Goal: Book appointment/travel/reservation

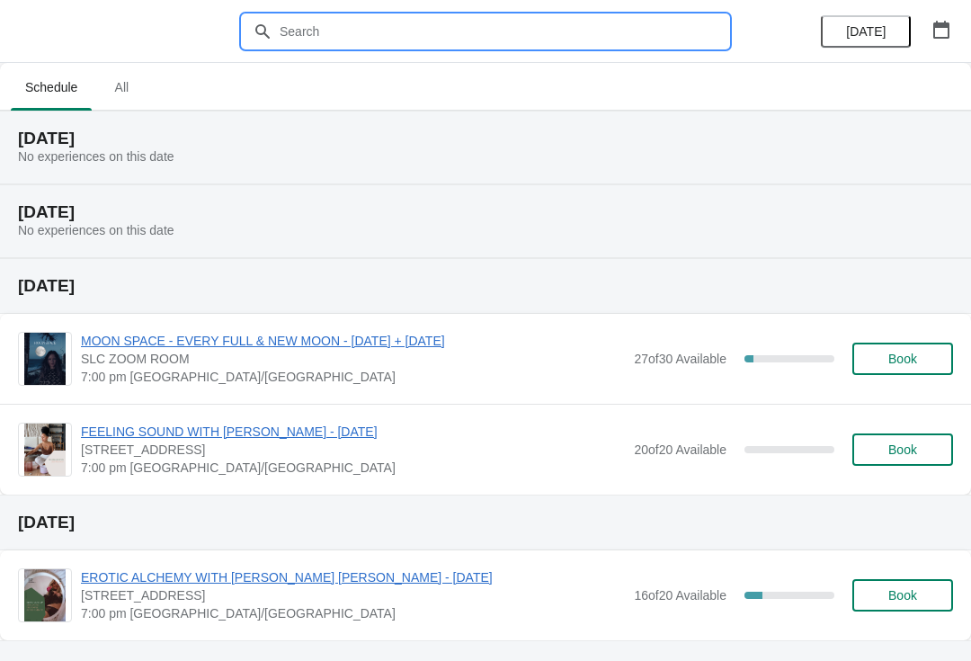
click at [371, 24] on input "text" at bounding box center [504, 31] width 450 height 32
click at [358, 8] on div at bounding box center [485, 31] width 971 height 63
click at [352, 23] on input "text" at bounding box center [504, 31] width 450 height 32
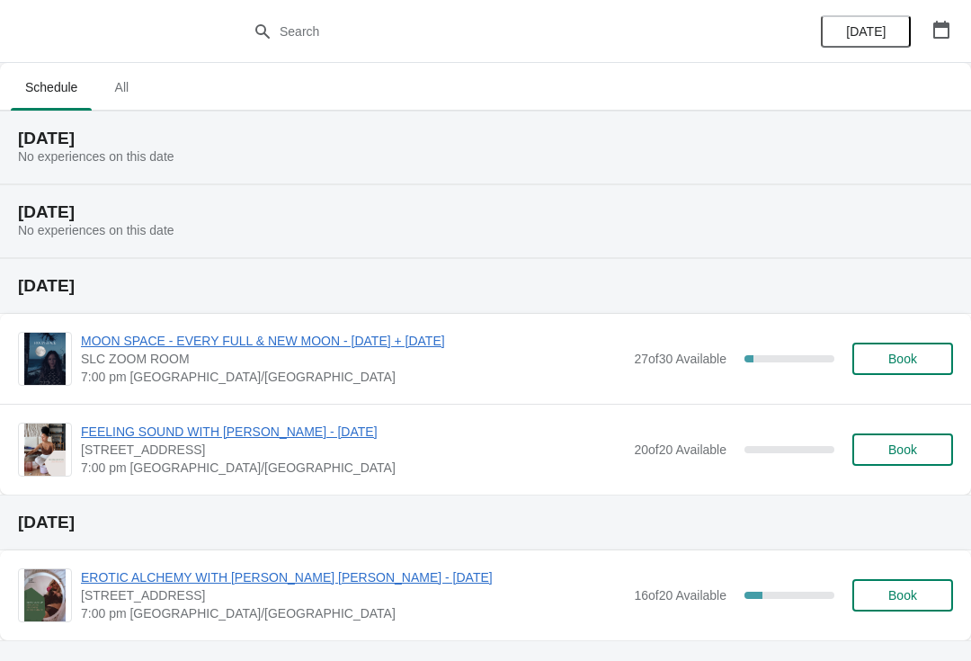
click at [127, 81] on span "All" at bounding box center [121, 87] width 45 height 32
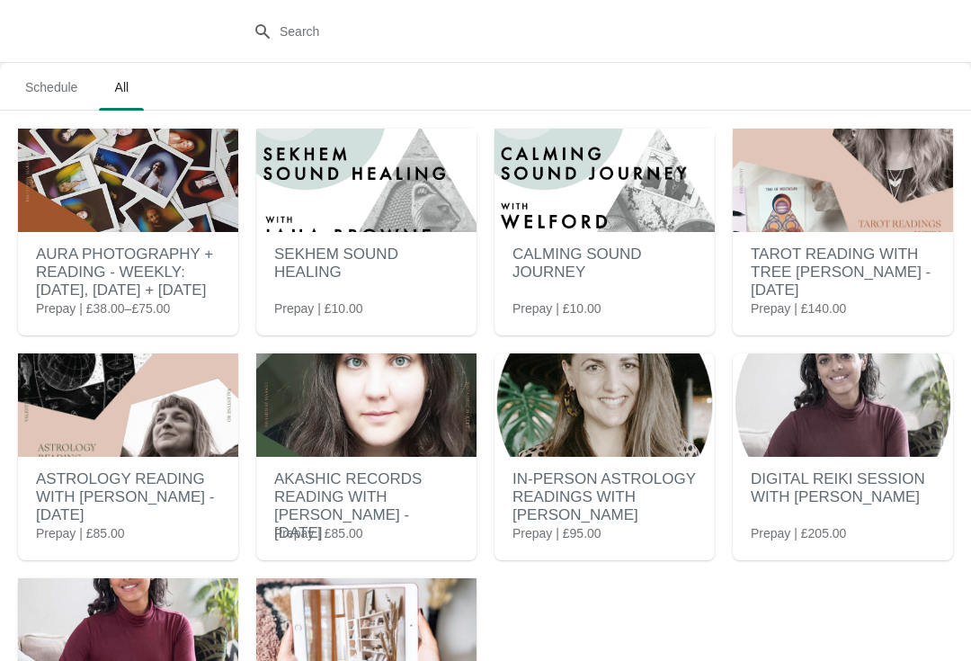
click at [130, 279] on h2 "AURA PHOTOGRAPHY + READING - WEEKLY: [DATE], [DATE] + [DATE]" at bounding box center [128, 273] width 184 height 72
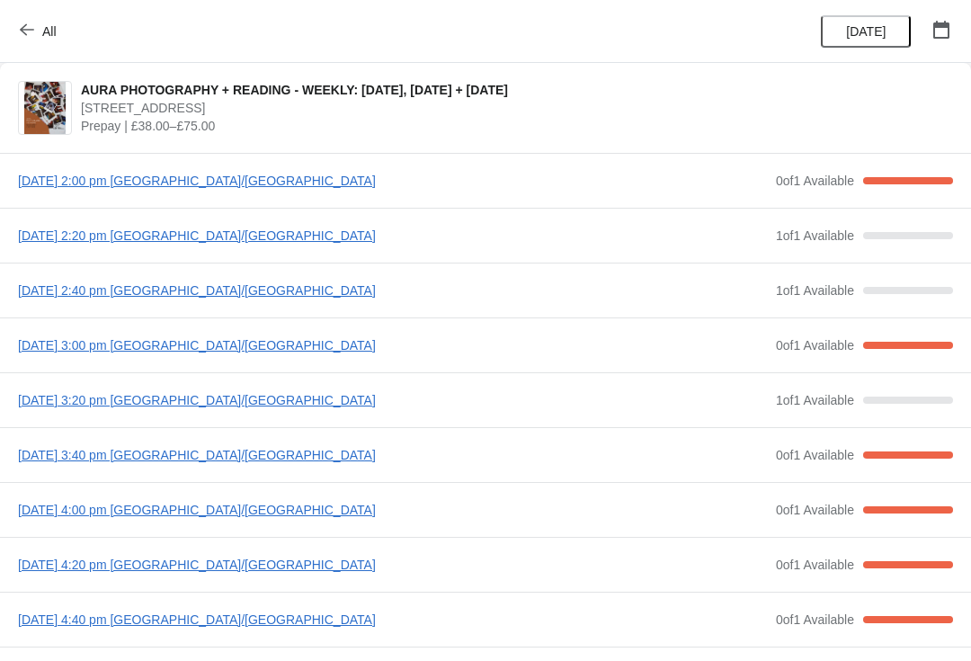
click at [939, 38] on icon "button" at bounding box center [941, 30] width 16 height 18
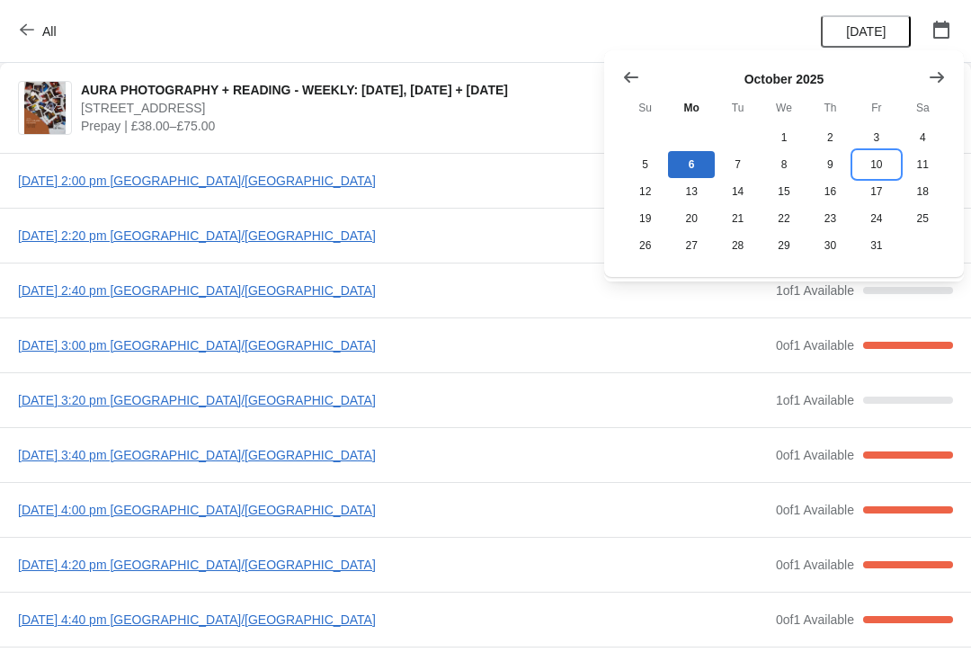
click at [874, 165] on button "10" at bounding box center [876, 164] width 46 height 27
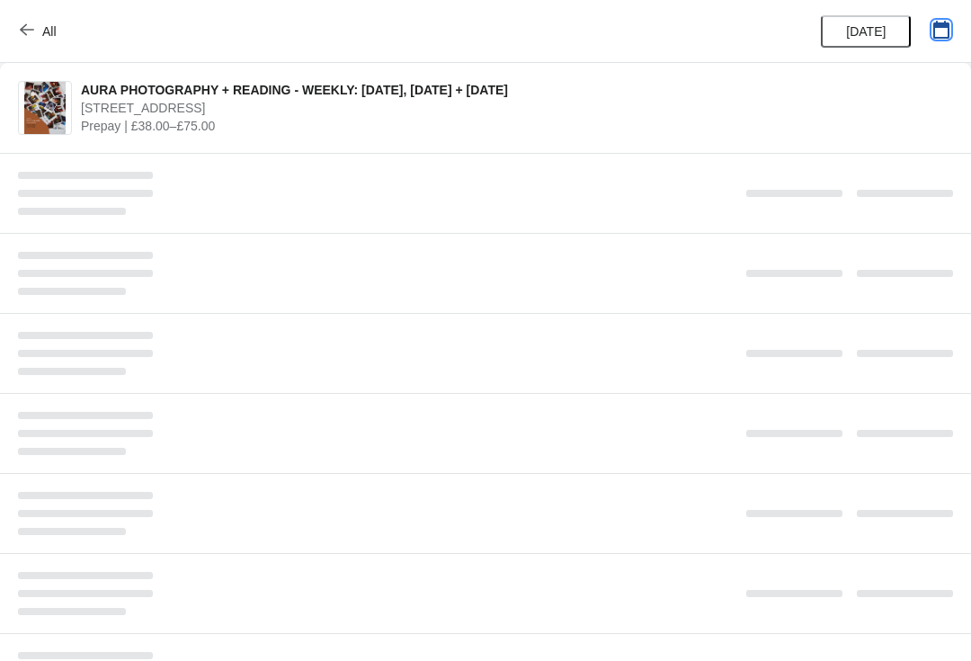
click at [939, 18] on button "button" at bounding box center [941, 29] width 32 height 32
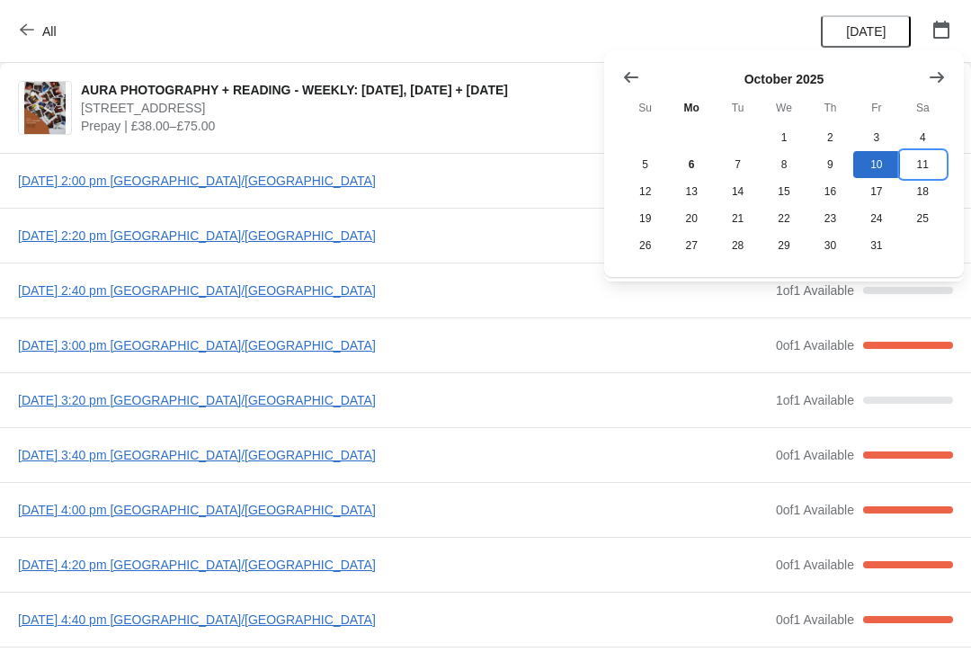
click at [929, 160] on button "11" at bounding box center [923, 164] width 46 height 27
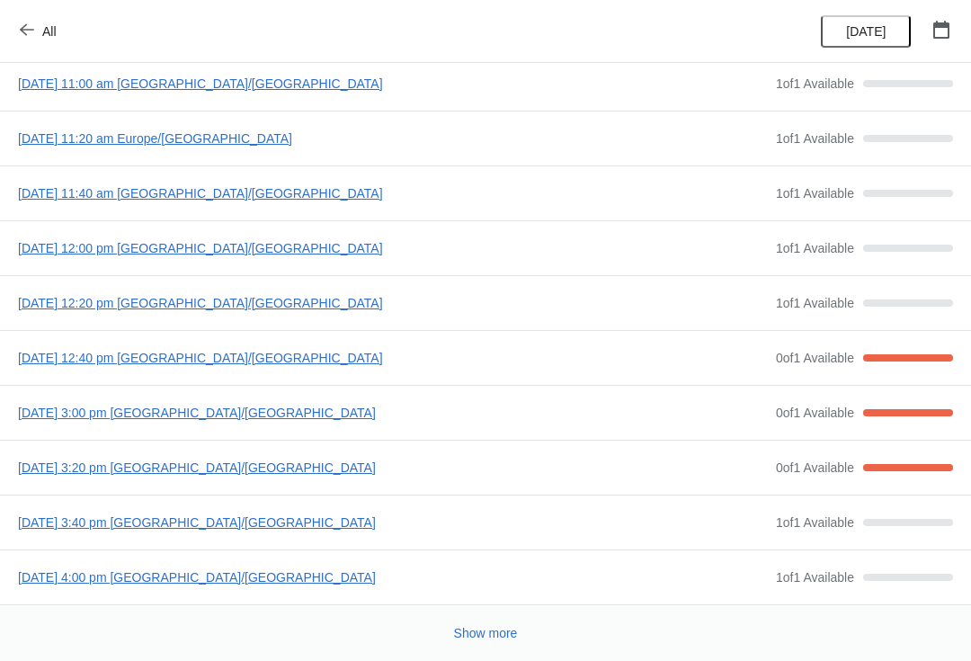
scroll to position [97, 0]
click at [250, 519] on span "[DATE] 3:40 pm [GEOGRAPHIC_DATA]/[GEOGRAPHIC_DATA]" at bounding box center [392, 522] width 749 height 18
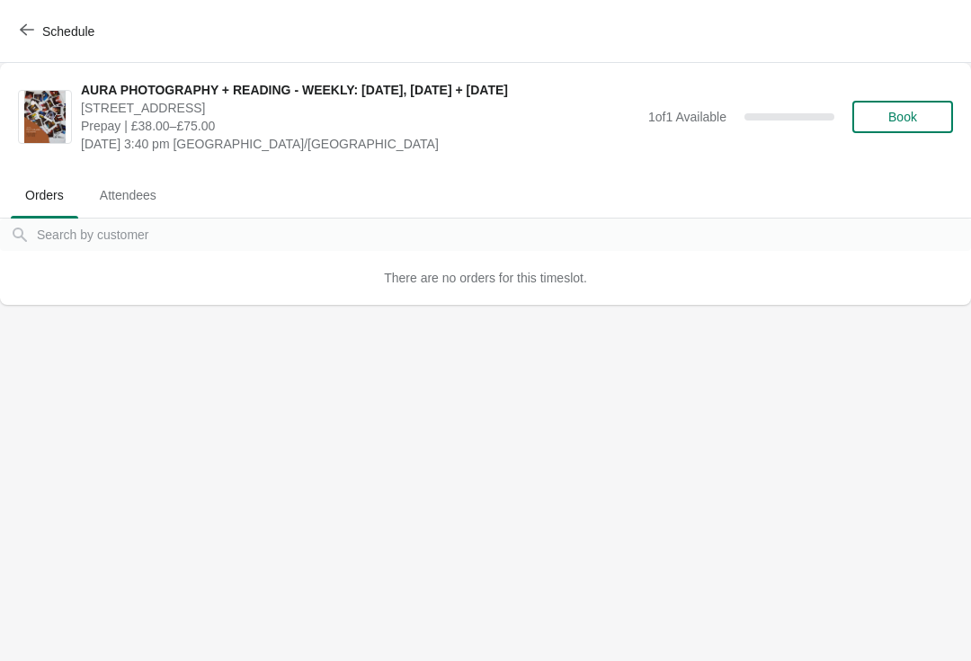
click at [912, 107] on button "Book" at bounding box center [903, 117] width 101 height 32
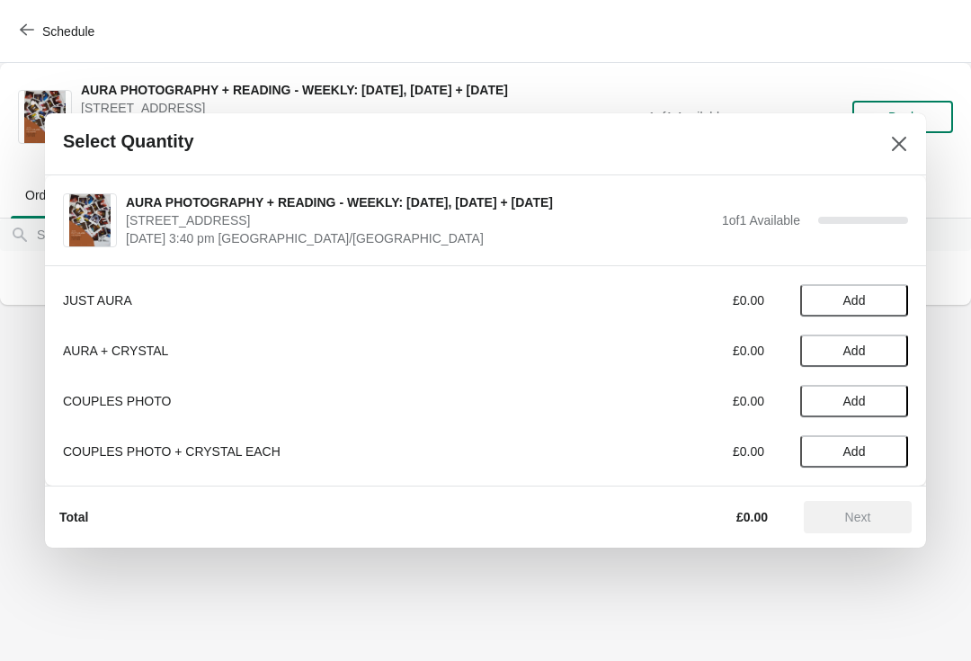
click at [846, 396] on span "Add" at bounding box center [855, 401] width 22 height 14
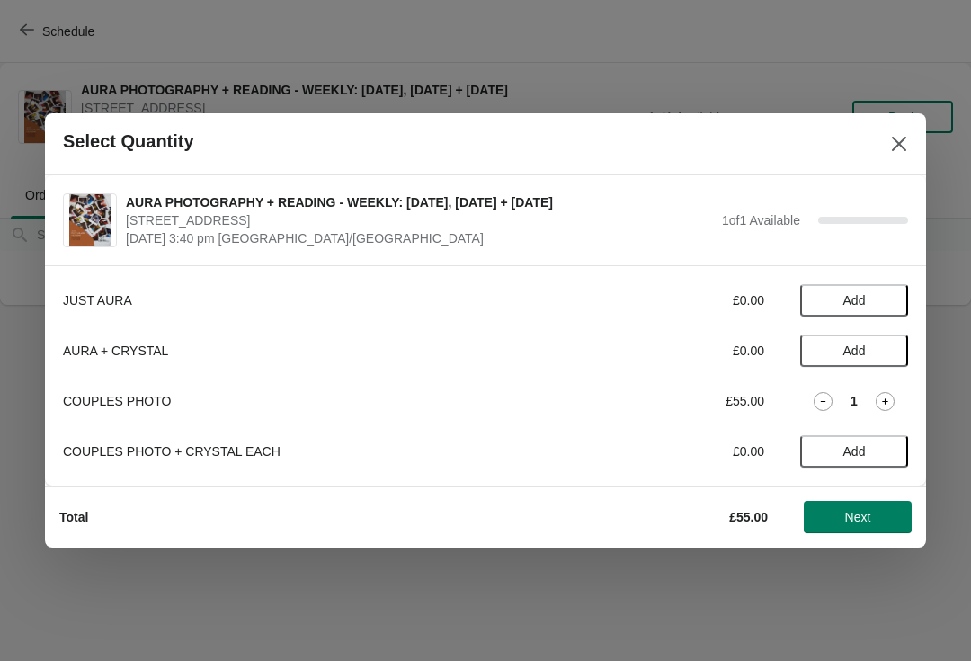
click at [867, 522] on span "Next" at bounding box center [858, 517] width 26 height 14
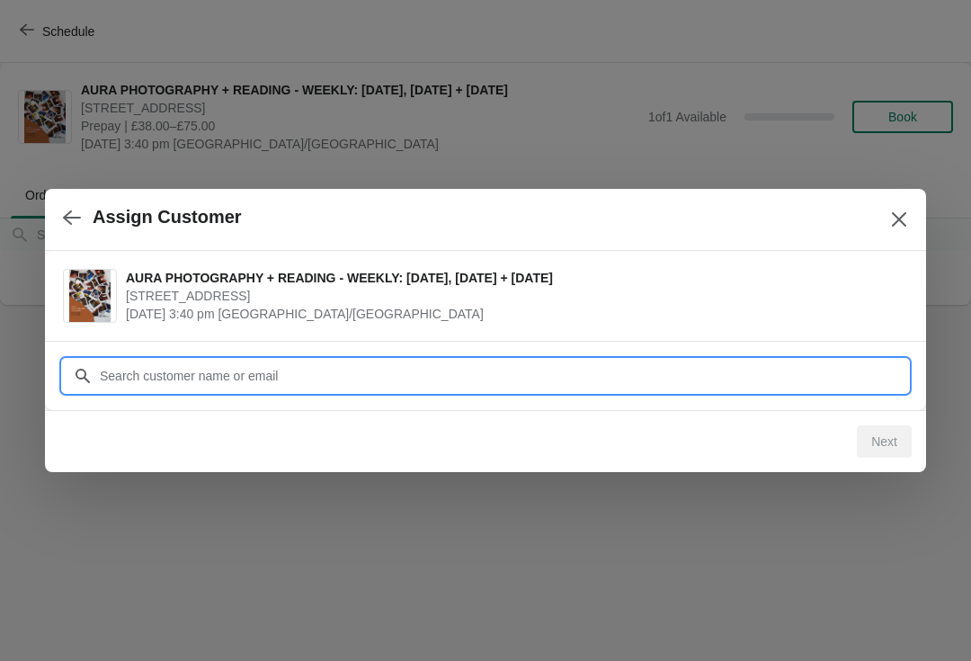
click at [664, 383] on input "Customer" at bounding box center [503, 376] width 809 height 32
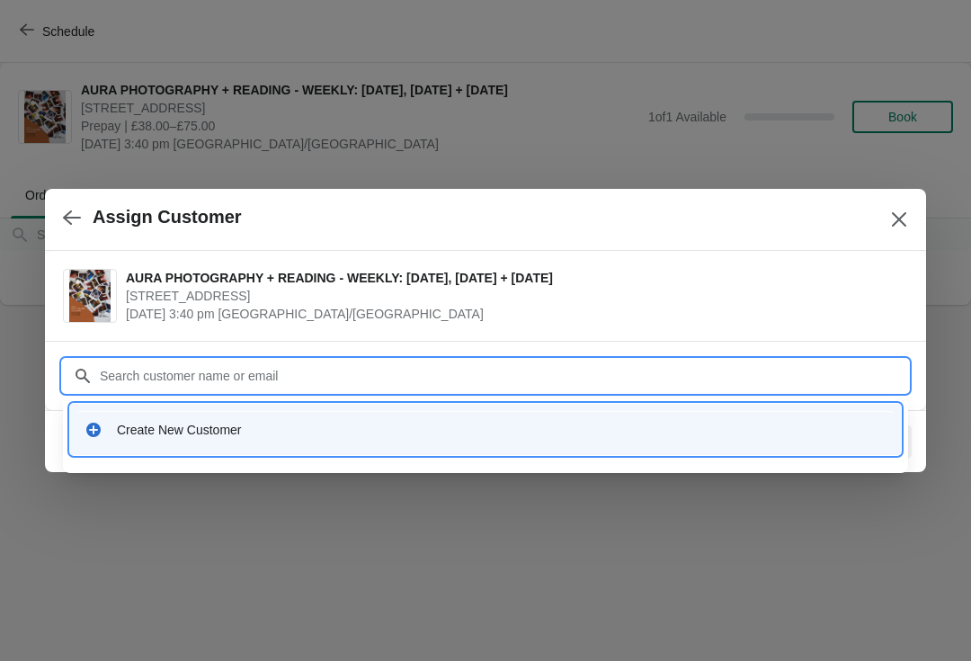
click at [256, 417] on div "Create New Customer" at bounding box center [485, 429] width 817 height 37
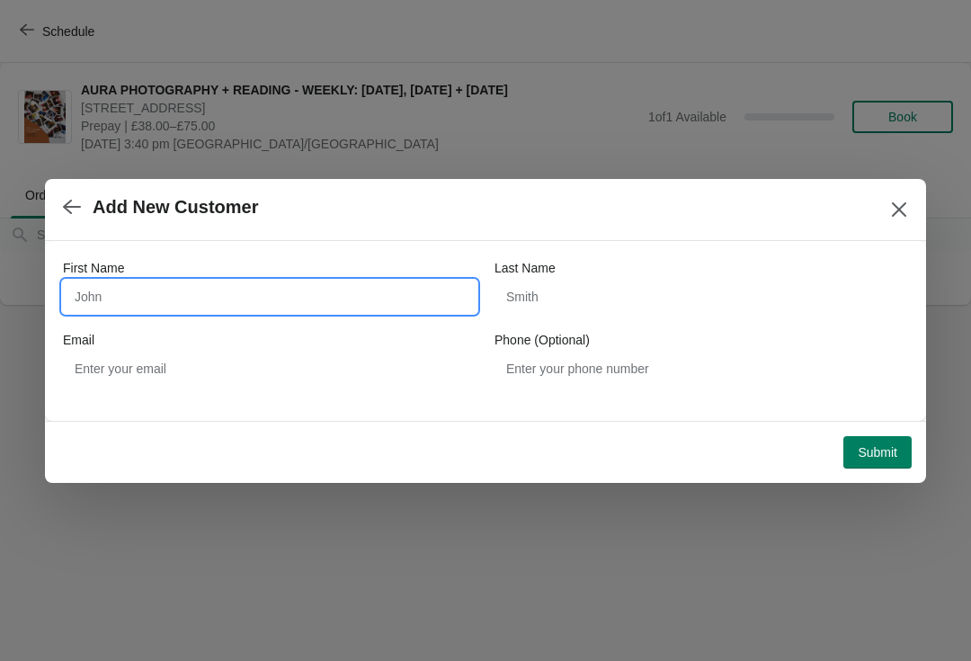
click at [232, 305] on input "First Name" at bounding box center [270, 297] width 414 height 32
type input "[EMAIL_ADDRESS][DOMAIN_NAME]"
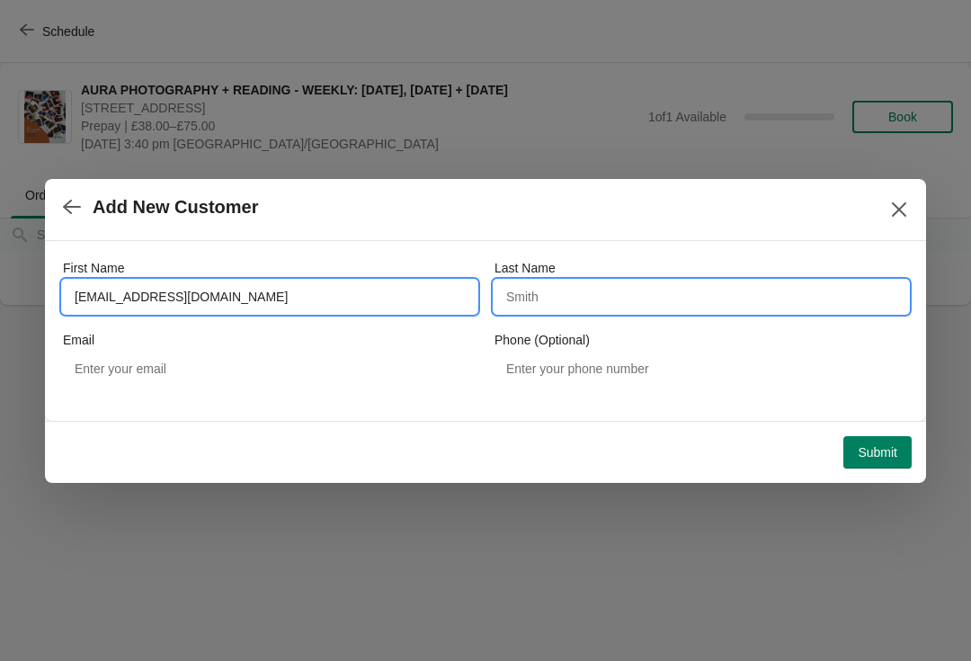
click at [628, 289] on input "Last Name" at bounding box center [702, 297] width 414 height 32
click at [172, 291] on input "[EMAIL_ADDRESS][DOMAIN_NAME]" at bounding box center [270, 297] width 414 height 32
click at [175, 283] on input "[EMAIL_ADDRESS][DOMAIN_NAME]" at bounding box center [270, 297] width 414 height 32
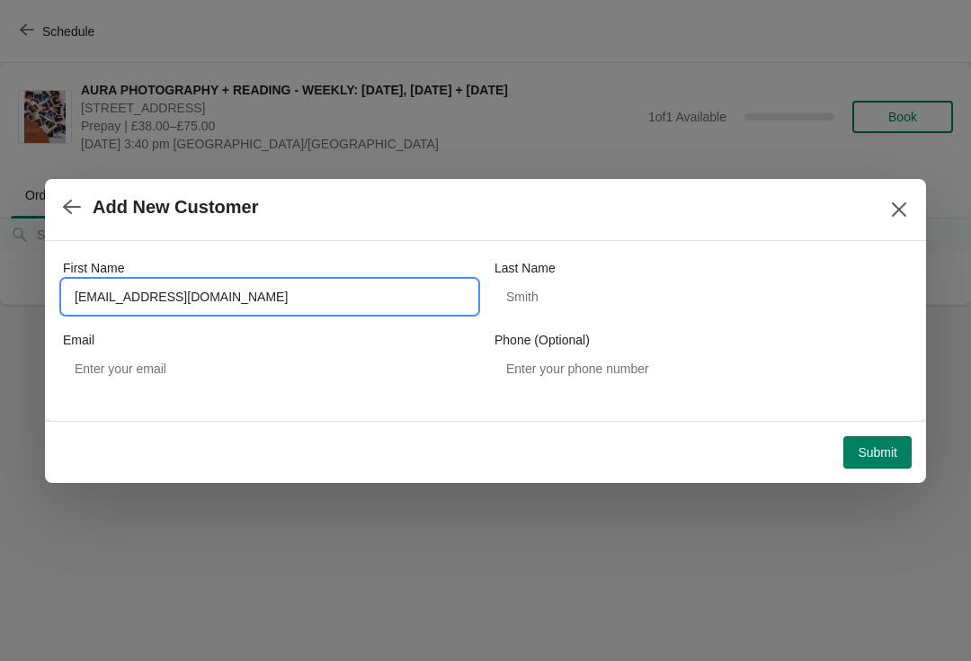
click at [167, 288] on input "[EMAIL_ADDRESS][DOMAIN_NAME]" at bounding box center [270, 297] width 414 height 32
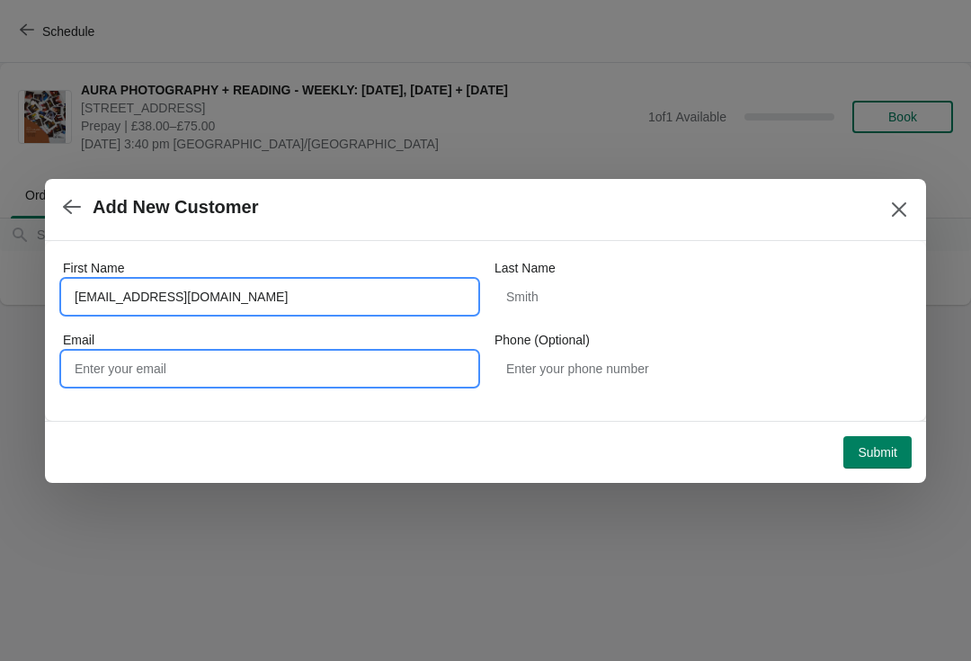
click at [177, 369] on input "Email" at bounding box center [270, 369] width 414 height 32
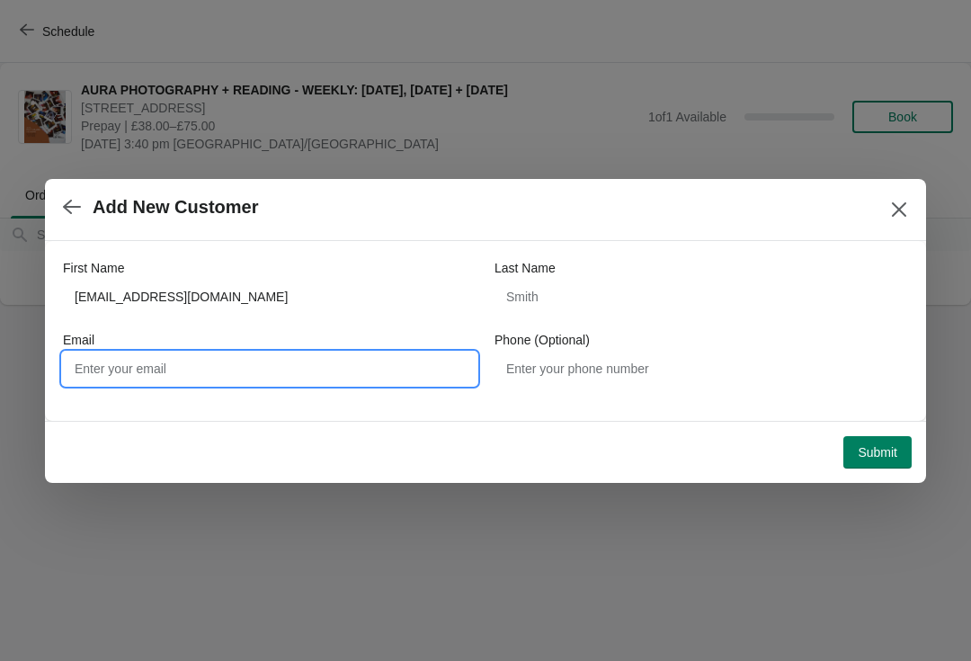
click at [169, 363] on input "Email" at bounding box center [270, 369] width 414 height 32
click at [136, 361] on input "Email" at bounding box center [270, 369] width 414 height 32
paste input "[EMAIL_ADDRESS][DOMAIN_NAME]"
type input "[EMAIL_ADDRESS][DOMAIN_NAME]"
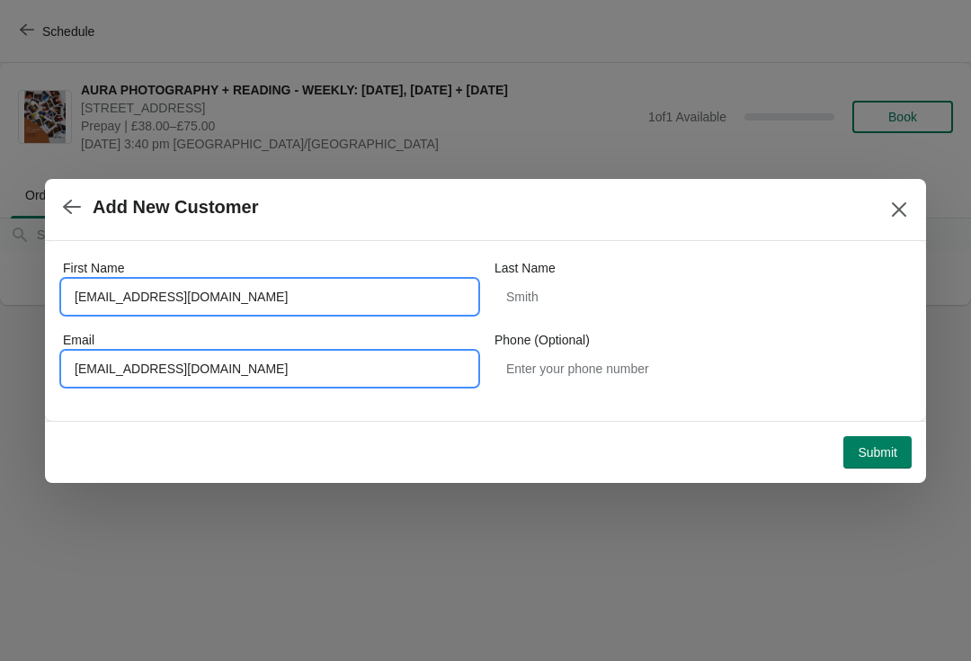
click at [263, 291] on input "[EMAIL_ADDRESS][DOMAIN_NAME]" at bounding box center [270, 297] width 414 height 32
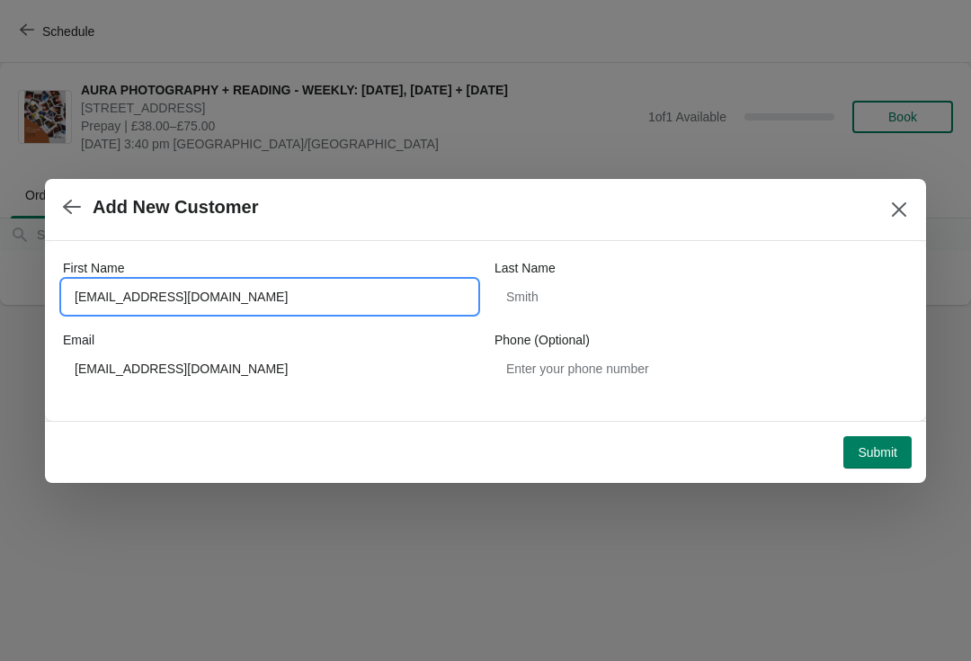
click at [157, 290] on input "[EMAIL_ADDRESS][DOMAIN_NAME]" at bounding box center [270, 297] width 414 height 32
type input "[PERSON_NAME]"
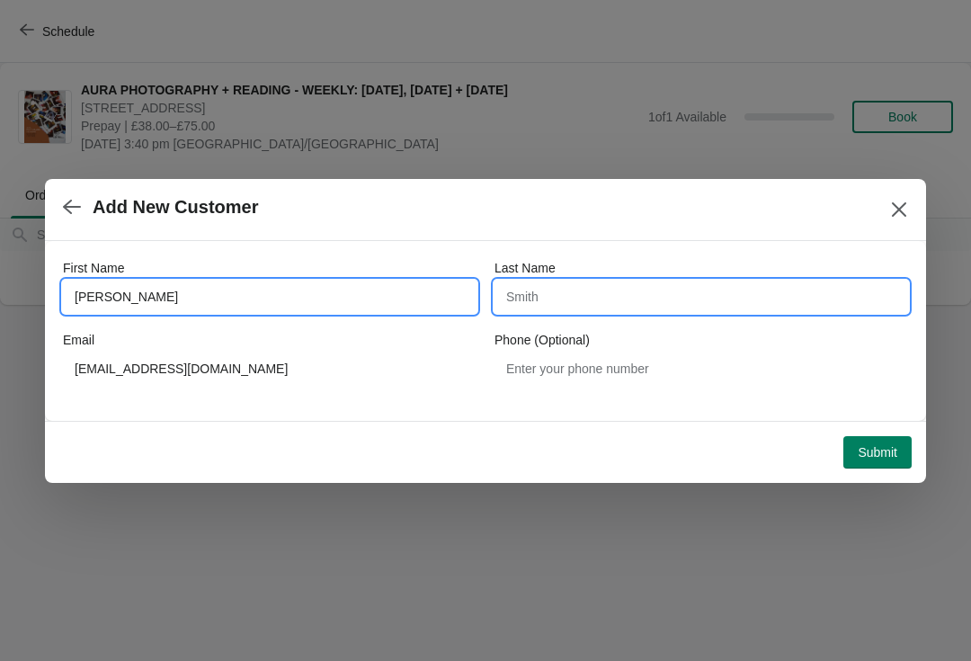
click at [615, 296] on input "Last Name" at bounding box center [702, 297] width 414 height 32
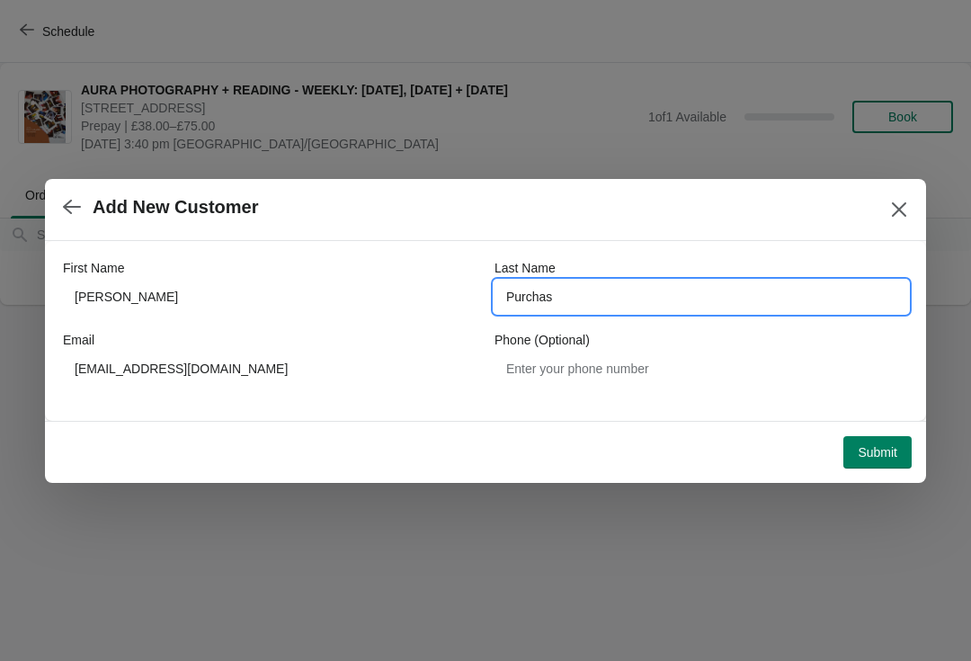
type input "Purchas"
click at [877, 447] on span "Submit" at bounding box center [878, 452] width 40 height 14
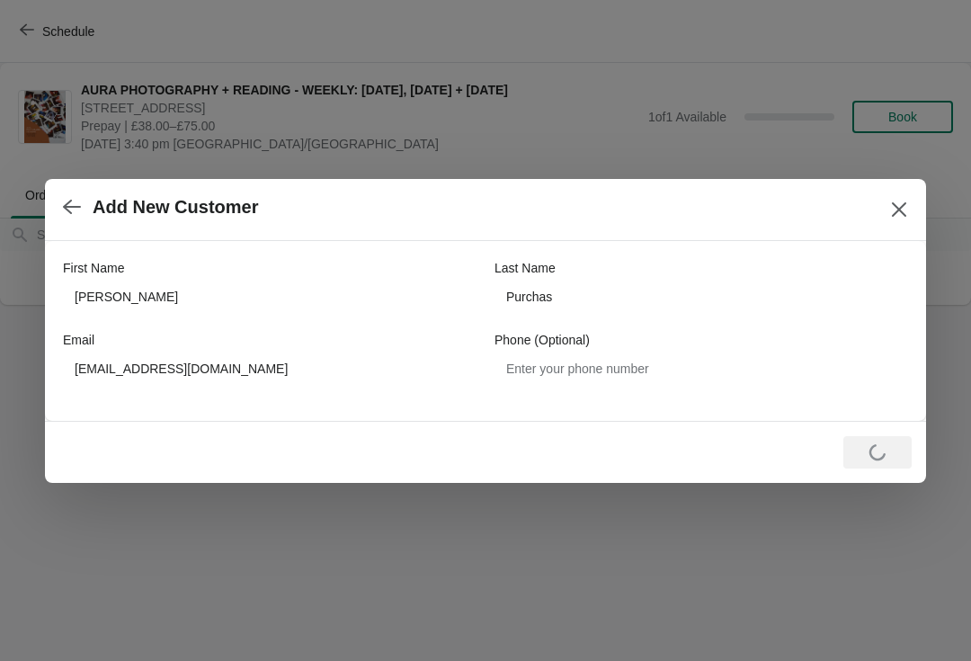
click at [709, 554] on div at bounding box center [485, 330] width 971 height 661
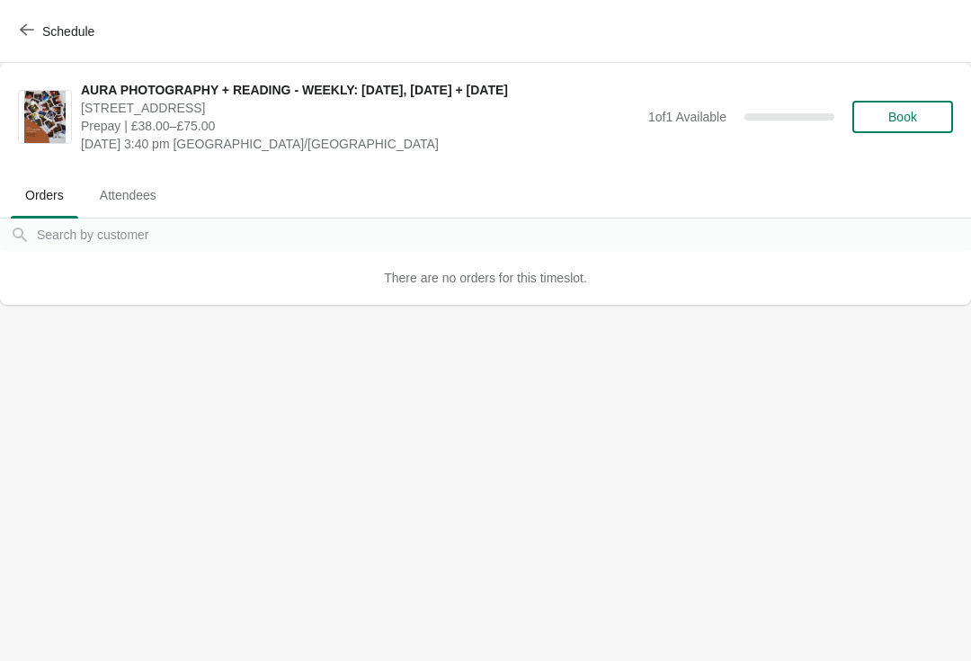
click at [919, 114] on span "Book" at bounding box center [903, 117] width 68 height 14
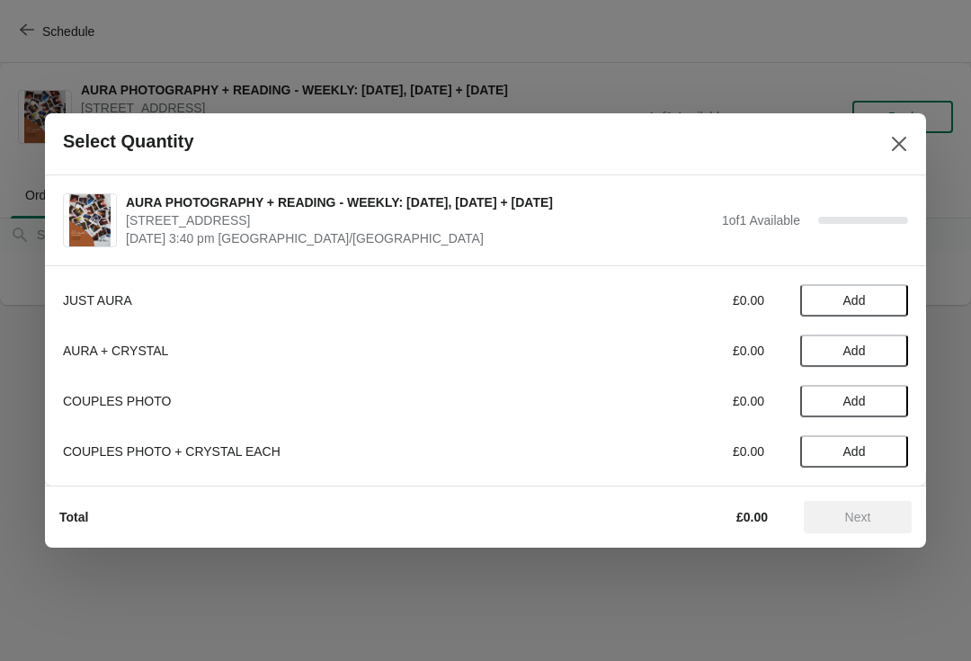
click at [875, 403] on span "Add" at bounding box center [855, 401] width 76 height 14
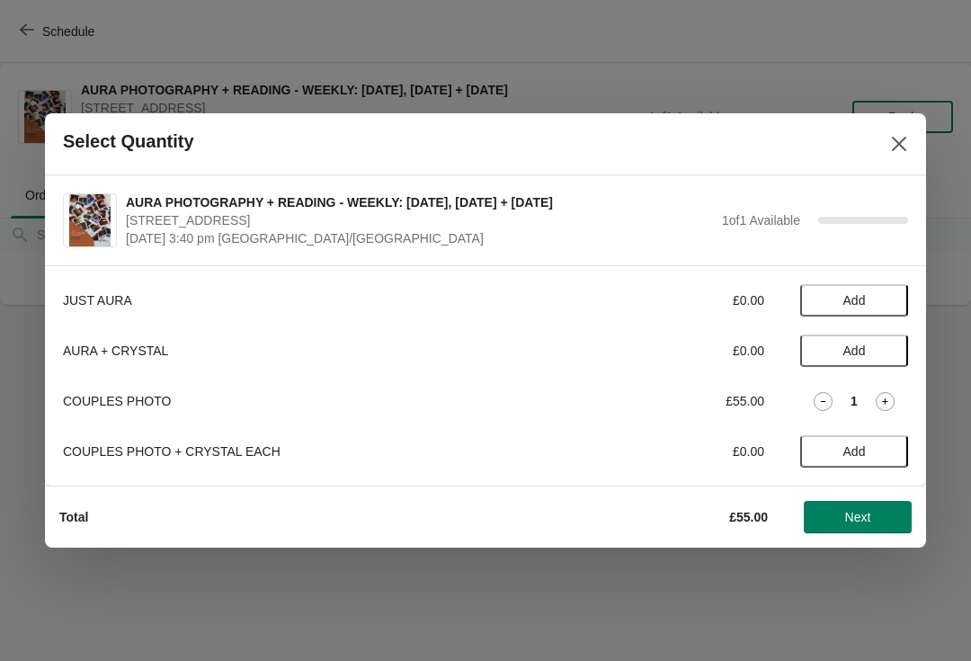
click at [861, 531] on button "Next" at bounding box center [858, 517] width 108 height 32
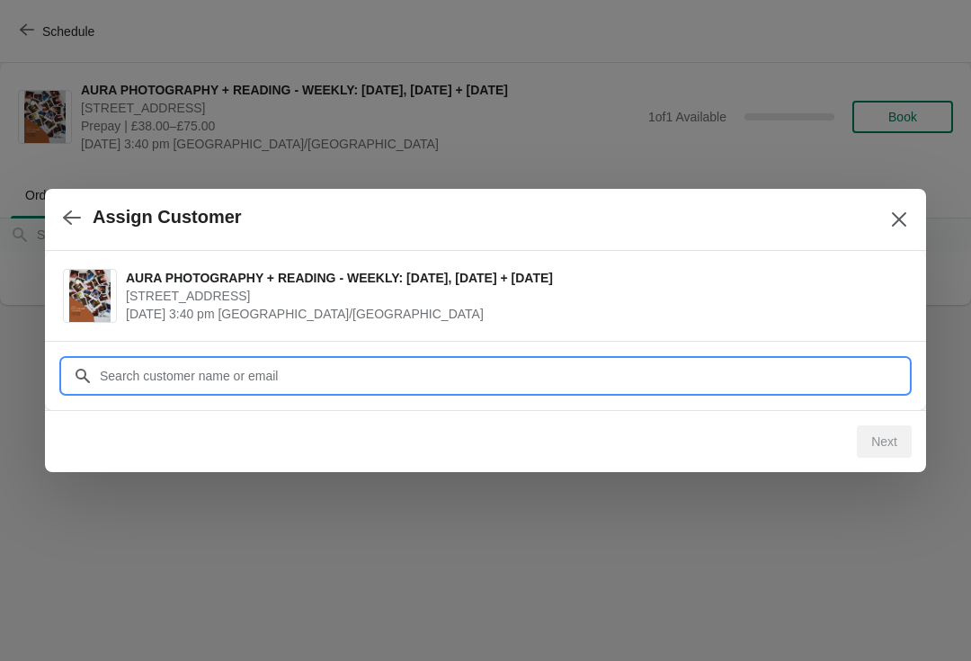
click at [250, 377] on input "Customer" at bounding box center [503, 376] width 809 height 32
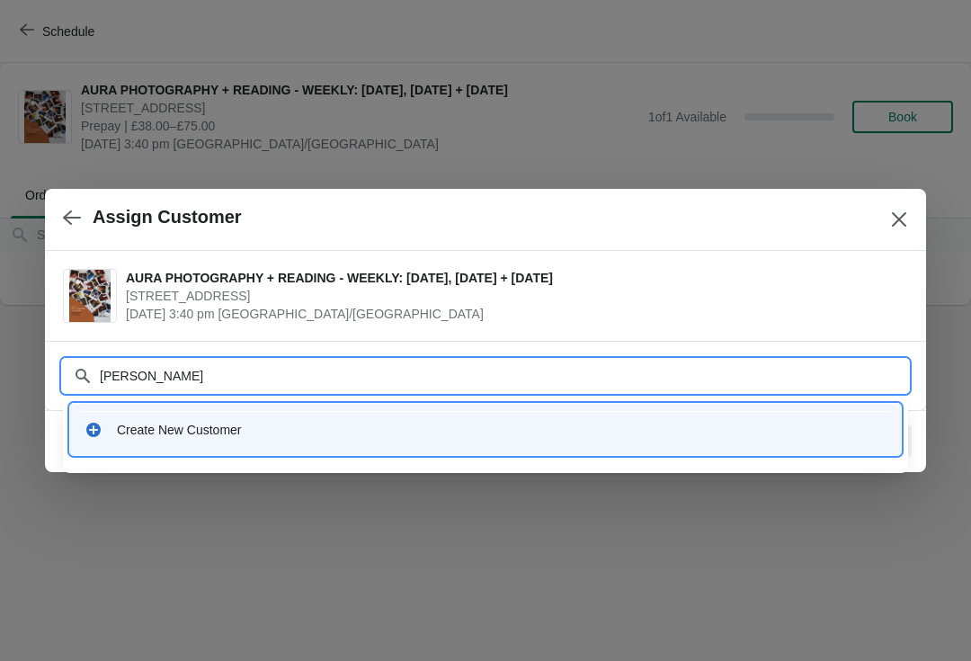
type input "[PERSON_NAME]"
click at [202, 426] on div "Create New Customer" at bounding box center [502, 430] width 770 height 18
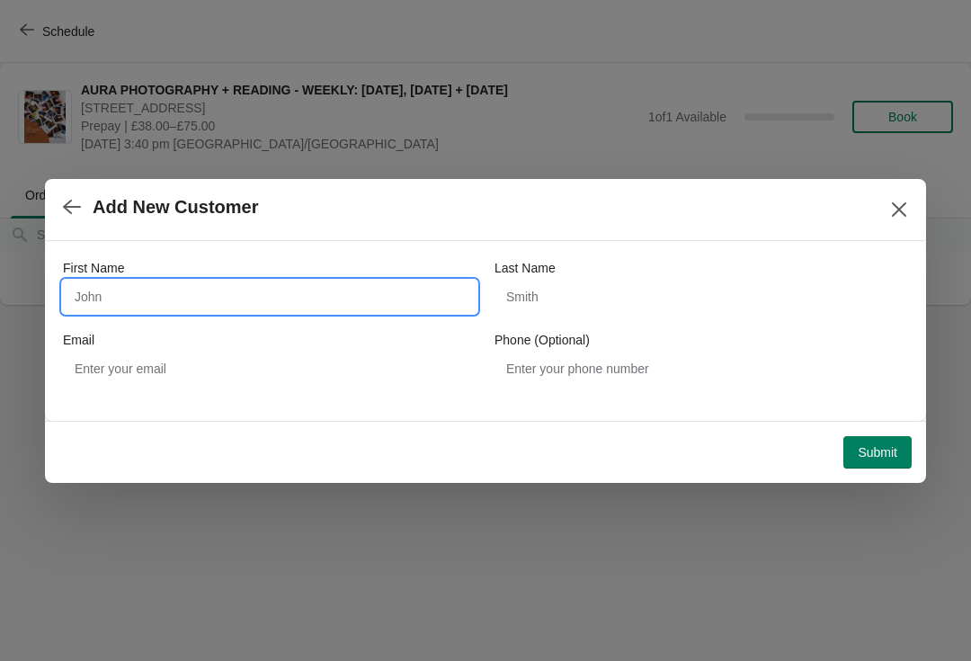
click at [178, 294] on input "First Name" at bounding box center [270, 297] width 414 height 32
click at [183, 299] on input "First Name" at bounding box center [270, 297] width 414 height 32
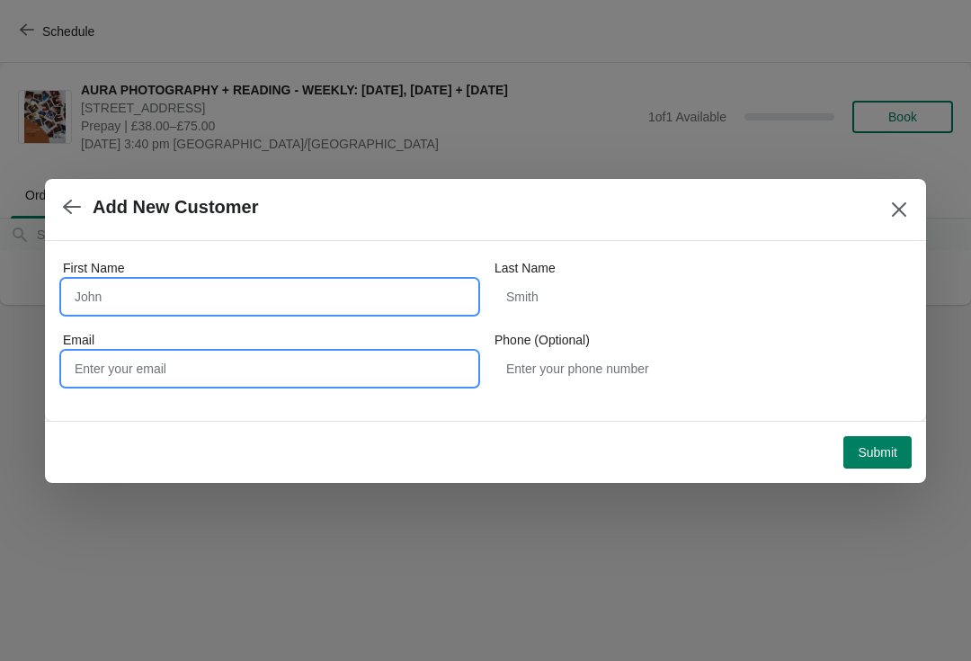
click at [209, 370] on input "Email" at bounding box center [270, 369] width 414 height 32
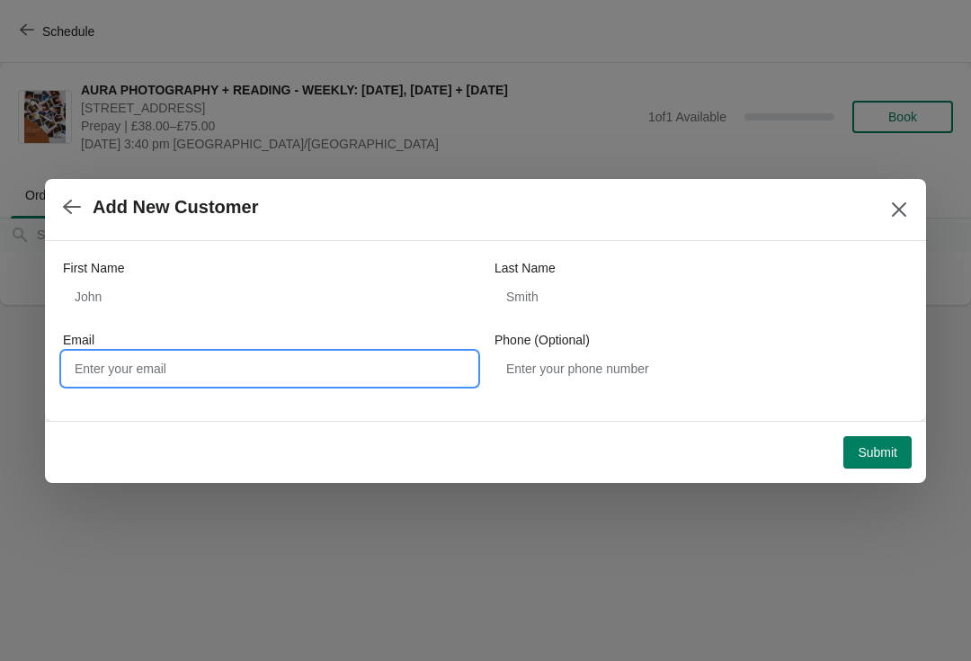
click at [207, 367] on input "Email" at bounding box center [270, 369] width 414 height 32
click at [211, 366] on input "Email" at bounding box center [270, 369] width 414 height 32
paste input "[EMAIL_ADDRESS][DOMAIN_NAME]"
type input "[EMAIL_ADDRESS][DOMAIN_NAME]"
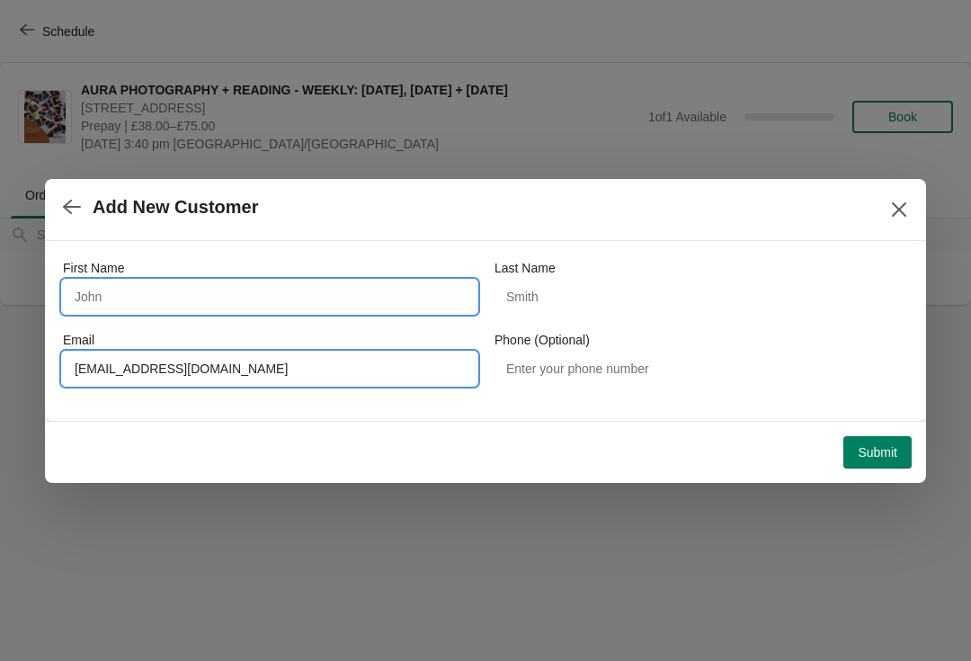
click at [172, 296] on input "First Name" at bounding box center [270, 297] width 414 height 32
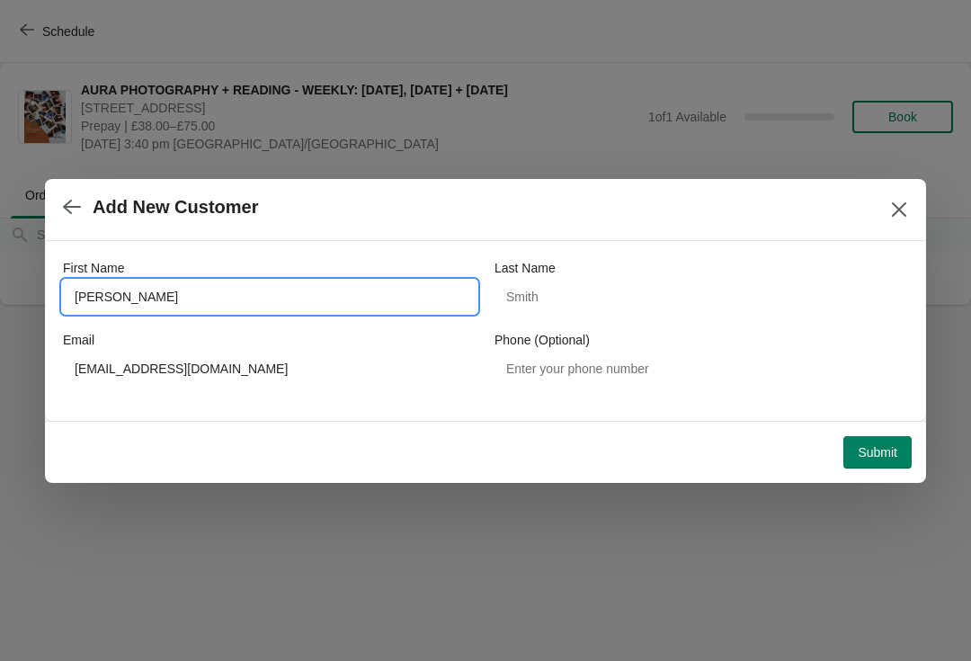
type input "[PERSON_NAME]"
click at [895, 438] on button "Submit" at bounding box center [878, 452] width 68 height 32
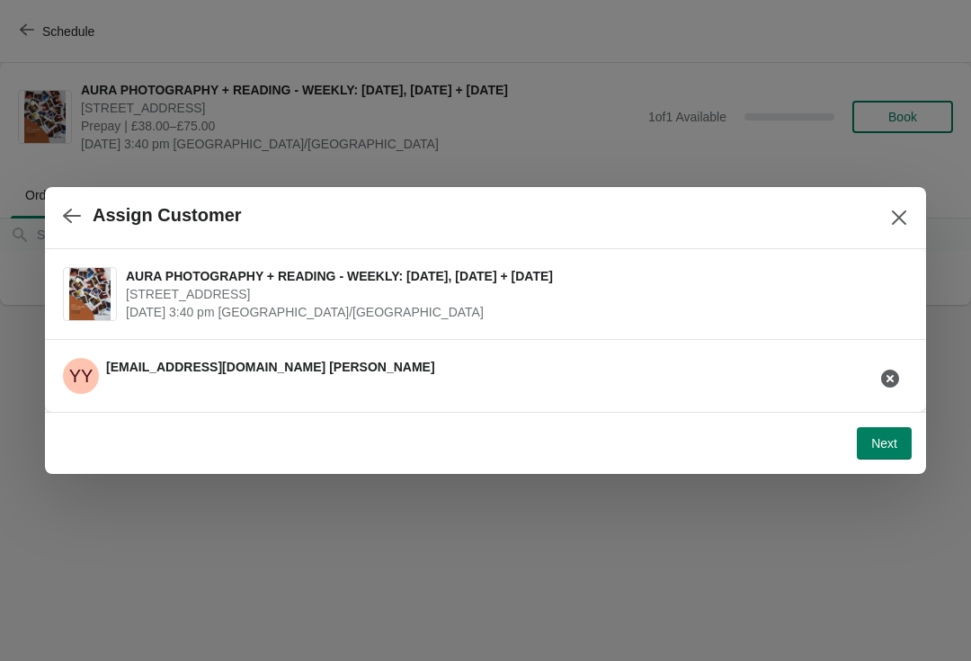
click at [892, 440] on span "Next" at bounding box center [884, 443] width 26 height 14
select select "Yes"
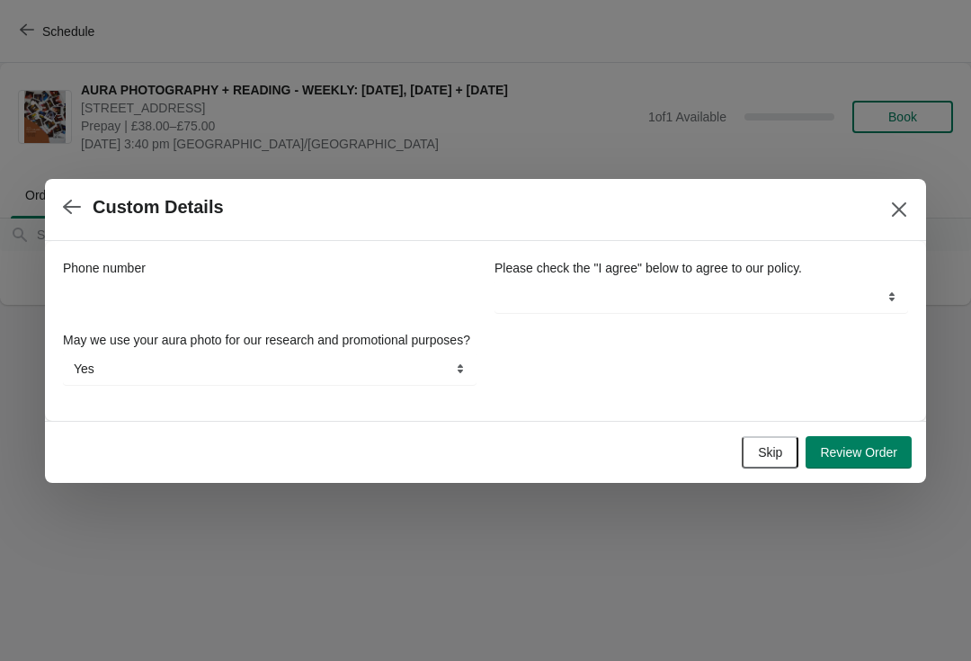
click at [892, 287] on select "I agree" at bounding box center [702, 297] width 414 height 32
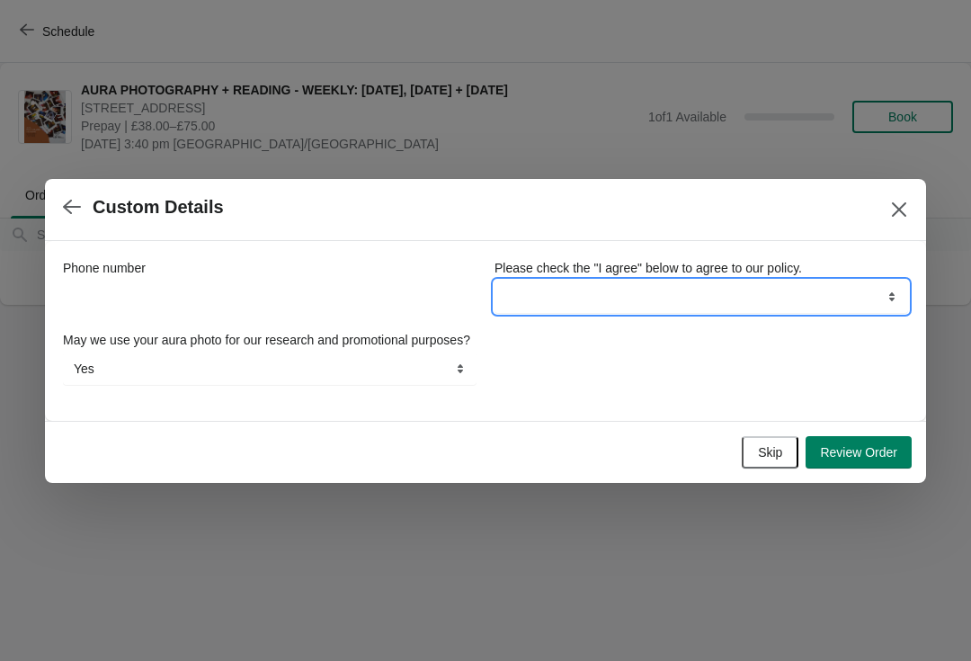
select select "I agree"
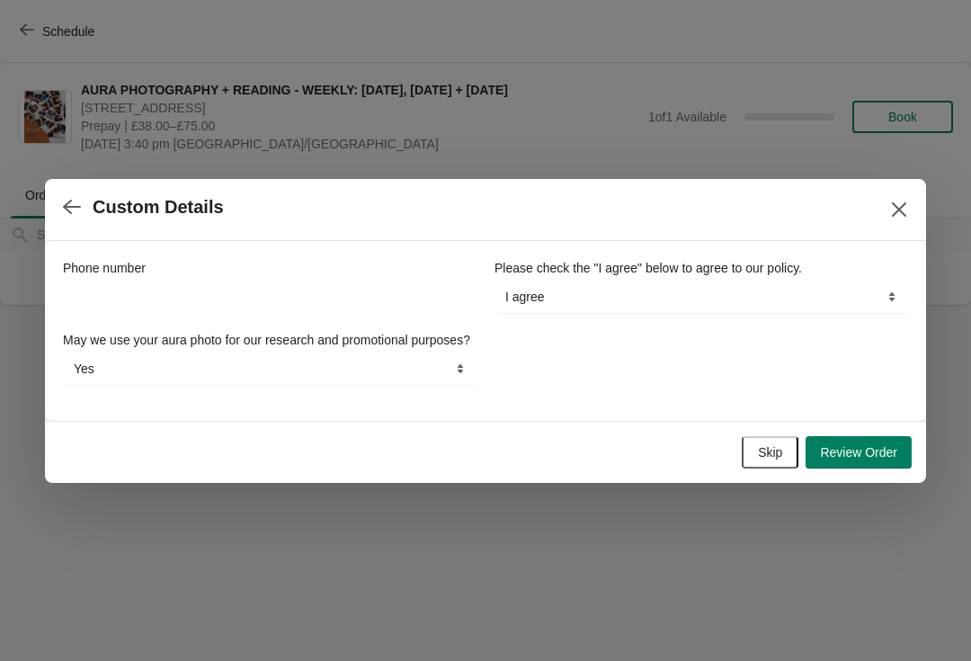
click at [873, 460] on span "Review Order" at bounding box center [858, 452] width 77 height 14
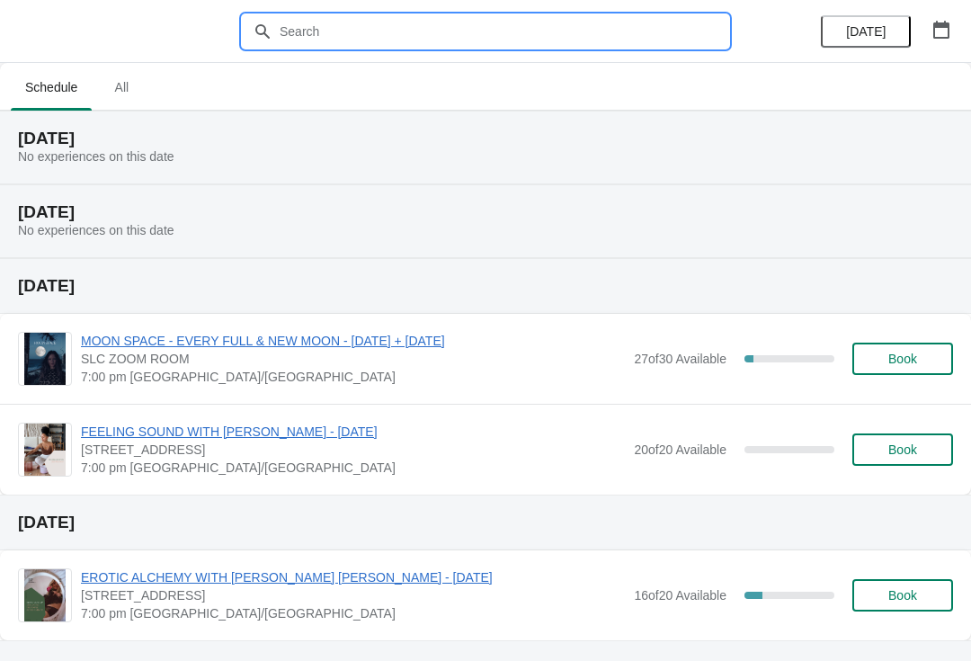
click at [416, 31] on input "text" at bounding box center [504, 31] width 450 height 32
click at [940, 35] on icon "button" at bounding box center [942, 30] width 18 height 18
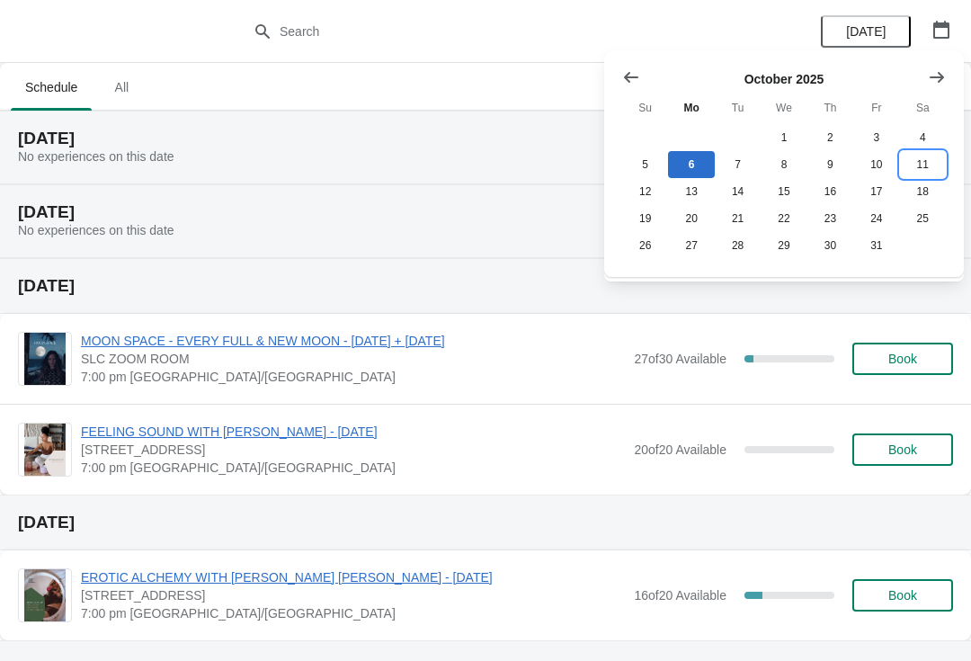
click at [918, 156] on button "11" at bounding box center [923, 164] width 46 height 27
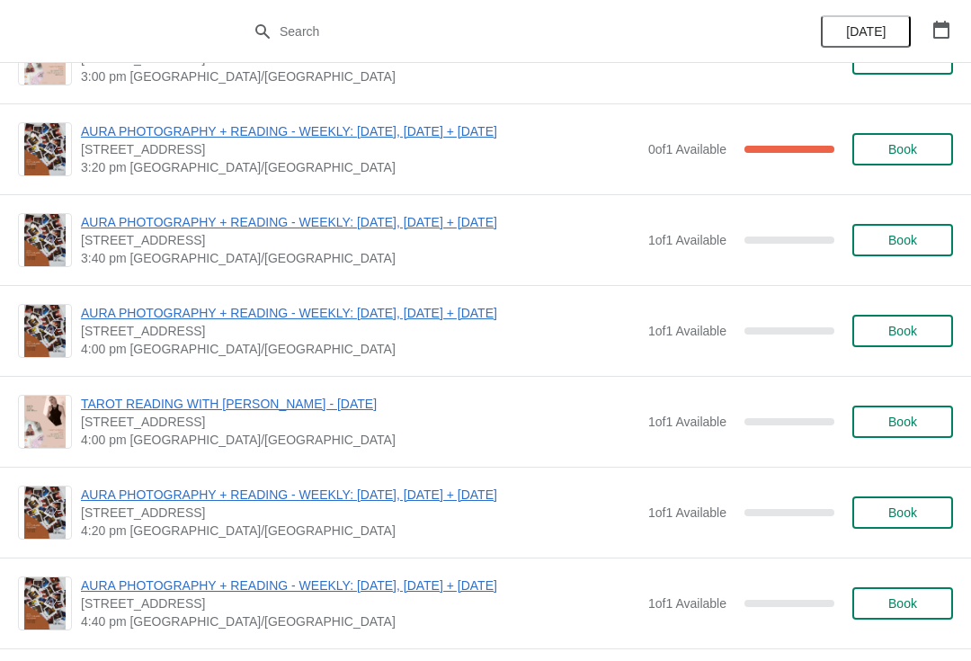
scroll to position [1060, 0]
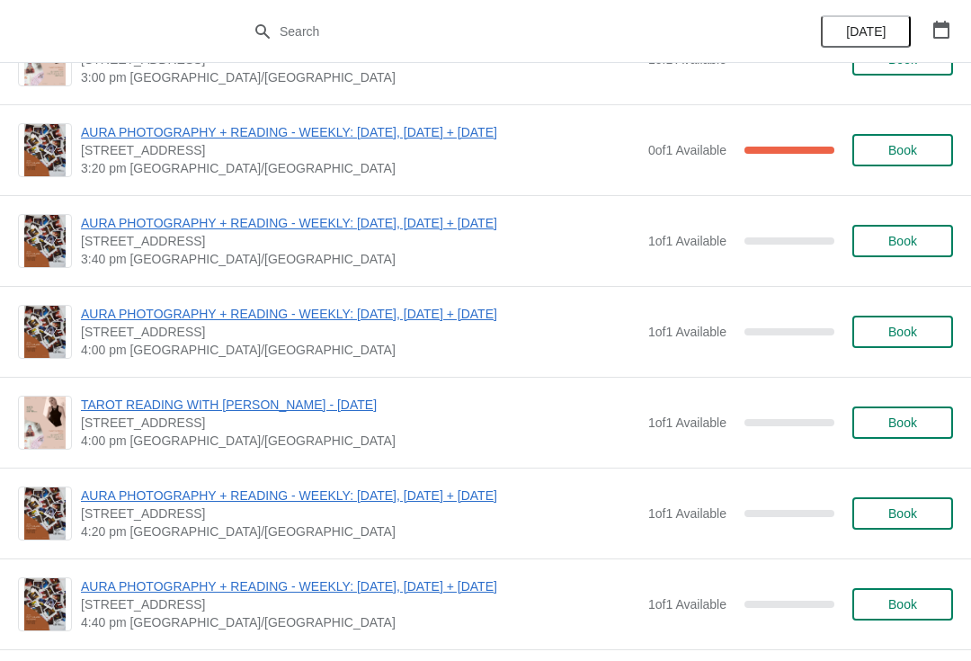
click at [918, 327] on span "Book" at bounding box center [903, 332] width 68 height 14
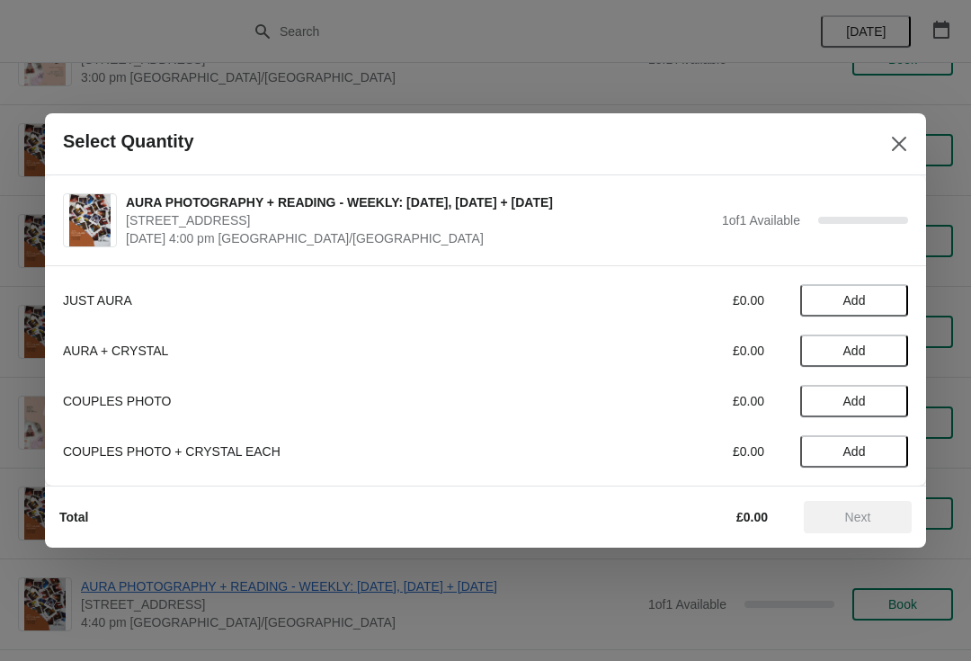
click at [866, 291] on button "Add" at bounding box center [854, 300] width 108 height 32
click at [861, 514] on span "Next" at bounding box center [858, 517] width 26 height 14
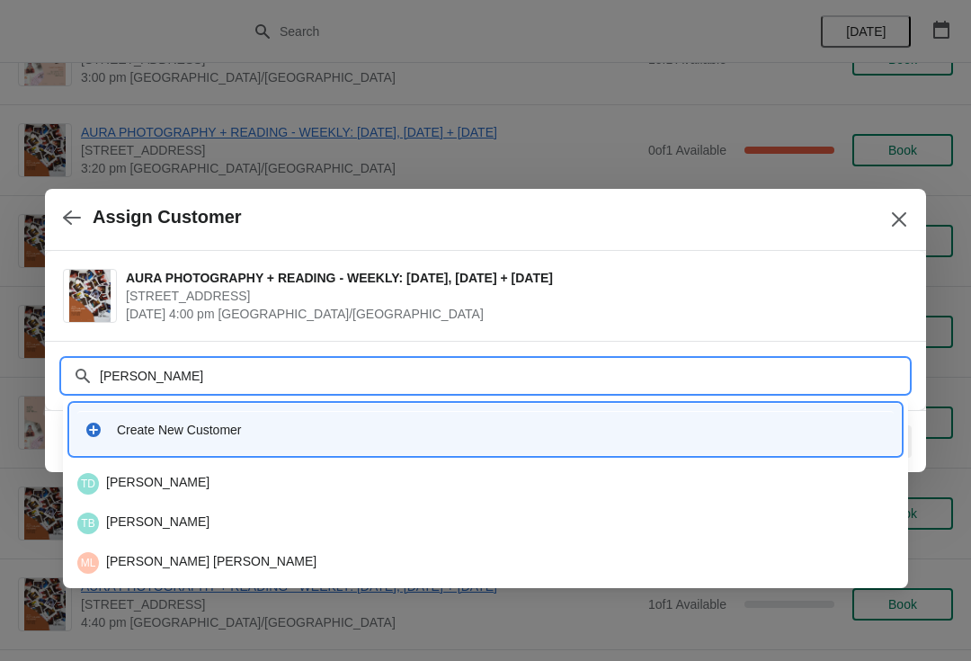
type input "[PERSON_NAME]"
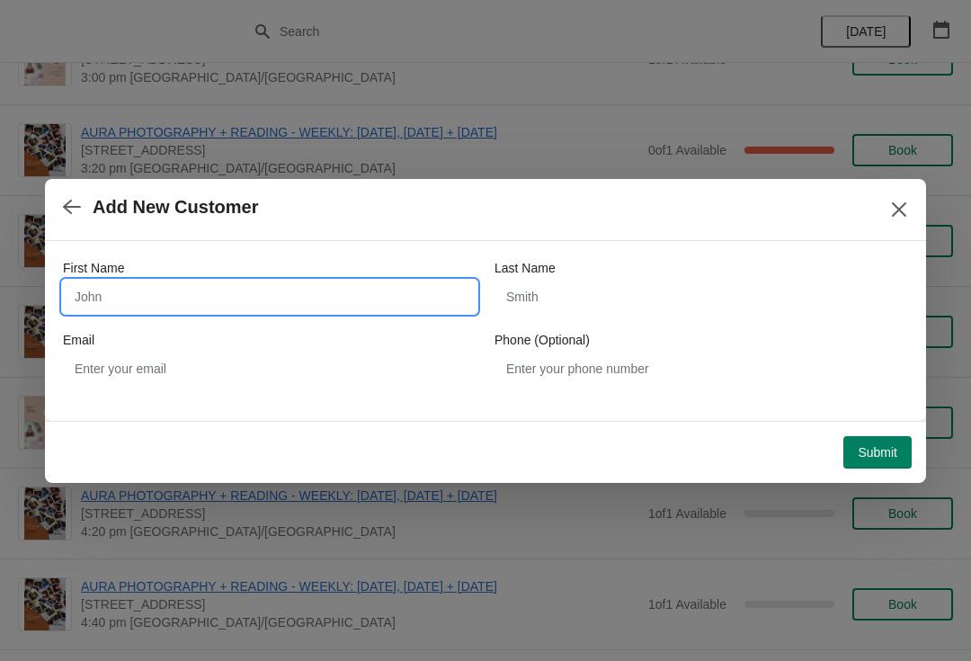
click at [365, 281] on input "First Name" at bounding box center [270, 297] width 414 height 32
click at [80, 210] on icon "button" at bounding box center [72, 207] width 18 height 18
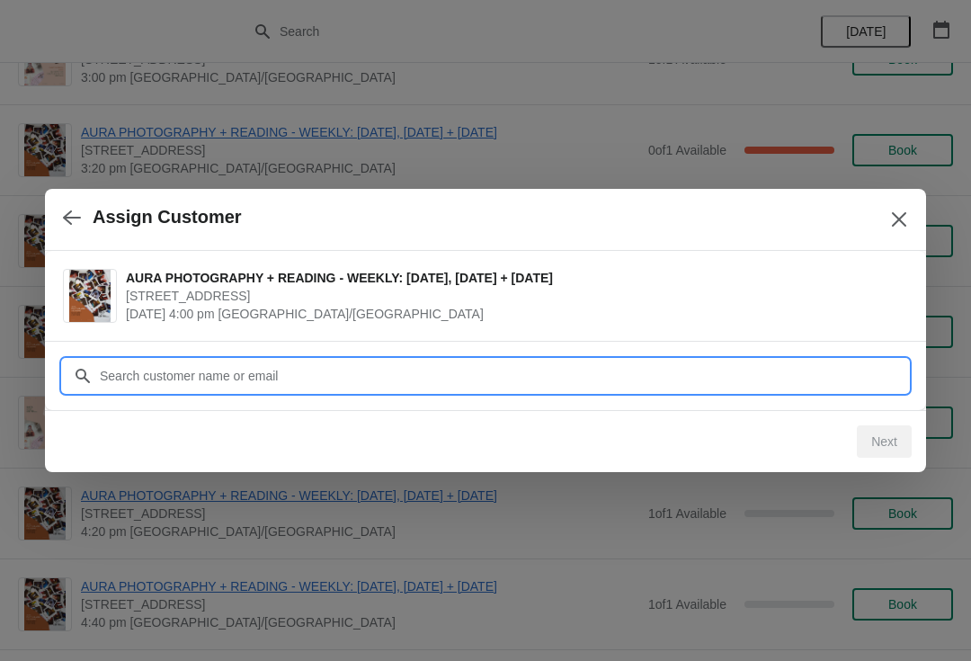
click at [295, 381] on input "Customer" at bounding box center [503, 376] width 809 height 32
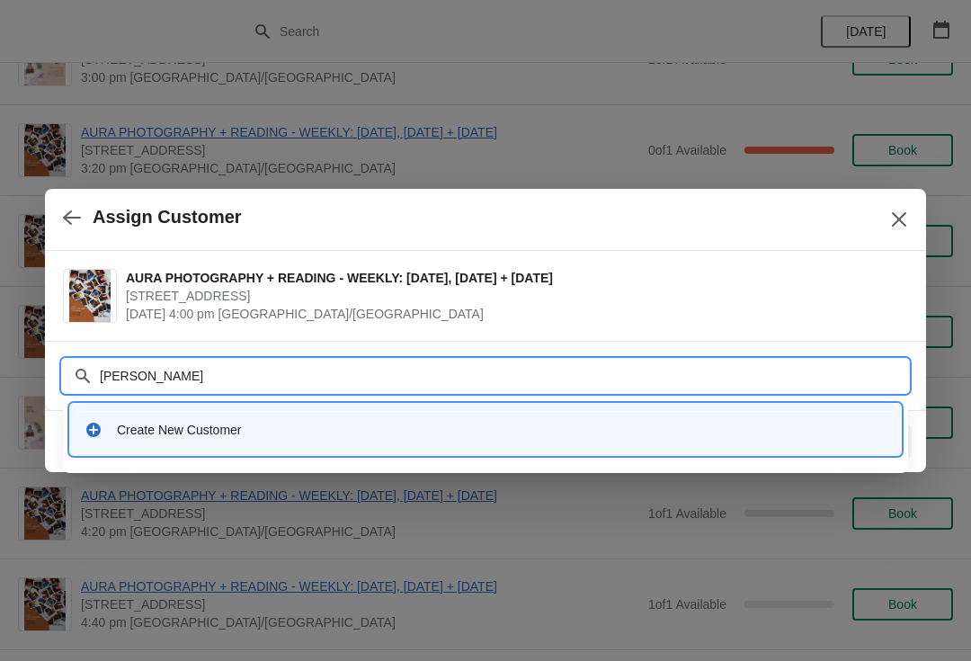
type input "[PERSON_NAME]"
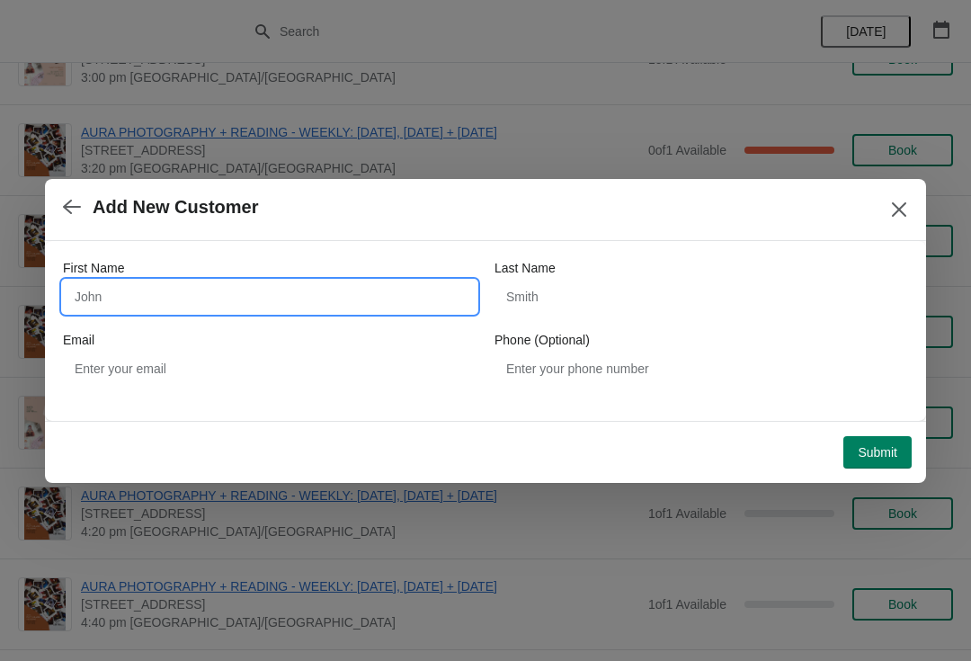
click at [323, 281] on input "First Name" at bounding box center [270, 297] width 414 height 32
type input "[PERSON_NAME]"
click at [197, 347] on div "Email" at bounding box center [270, 340] width 414 height 18
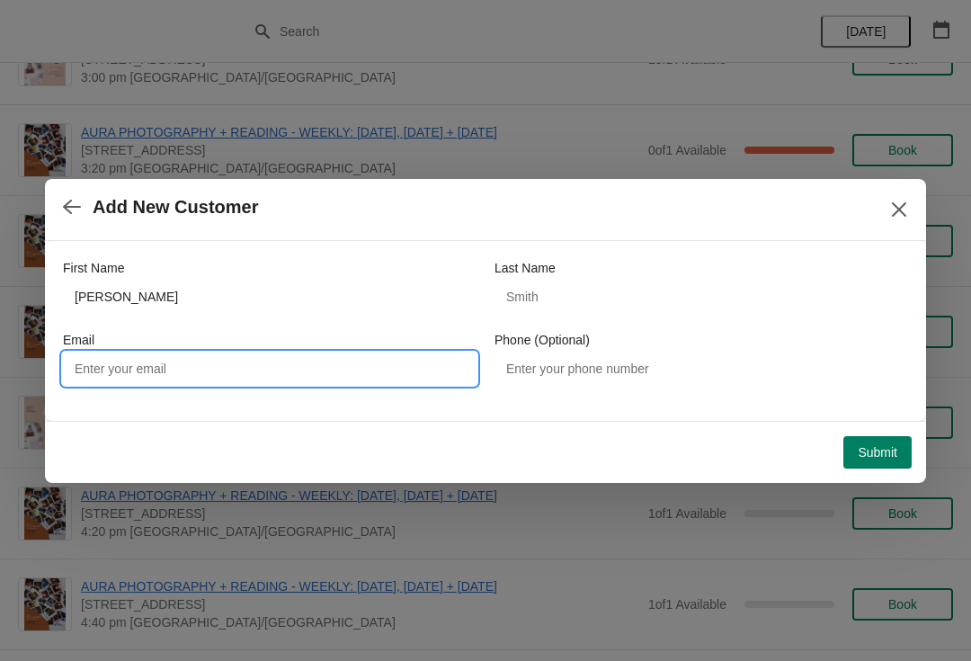
click at [201, 370] on input "Email" at bounding box center [270, 369] width 414 height 32
click at [216, 353] on input "Email" at bounding box center [270, 369] width 414 height 32
click at [208, 355] on input "Email" at bounding box center [270, 369] width 414 height 32
paste input "[EMAIL_ADDRESS][DOMAIN_NAME]"
type input "[EMAIL_ADDRESS][DOMAIN_NAME]"
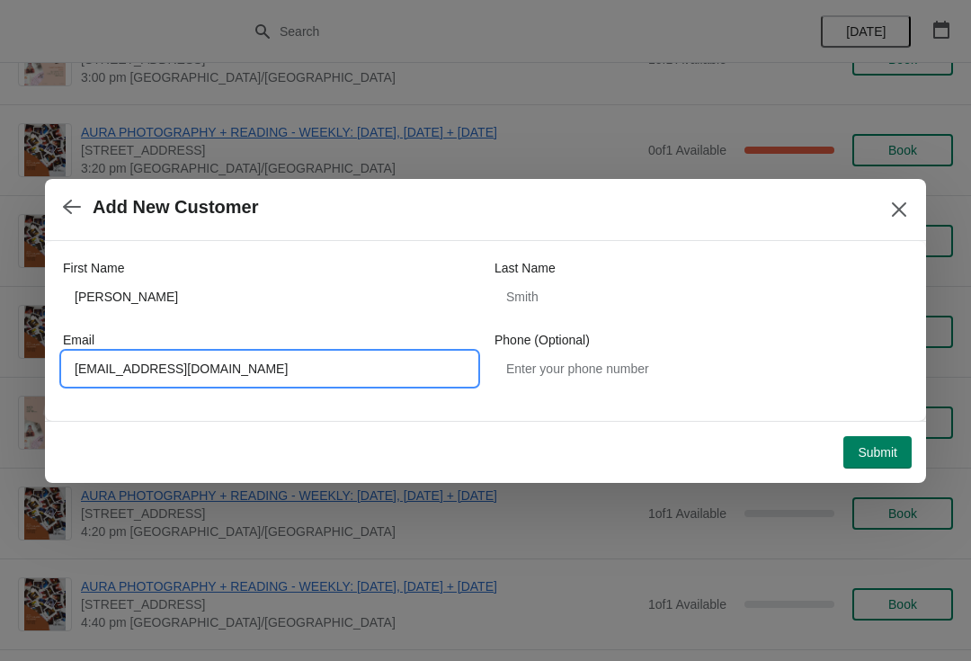
click at [893, 453] on span "Submit" at bounding box center [878, 452] width 40 height 14
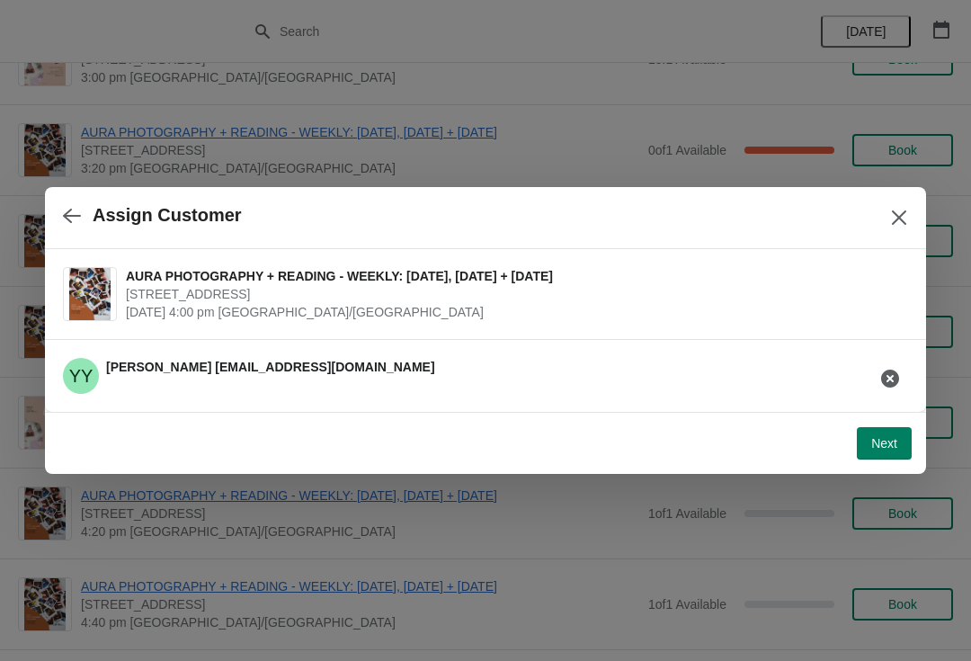
click at [879, 448] on span "Next" at bounding box center [884, 443] width 26 height 14
select select "Yes"
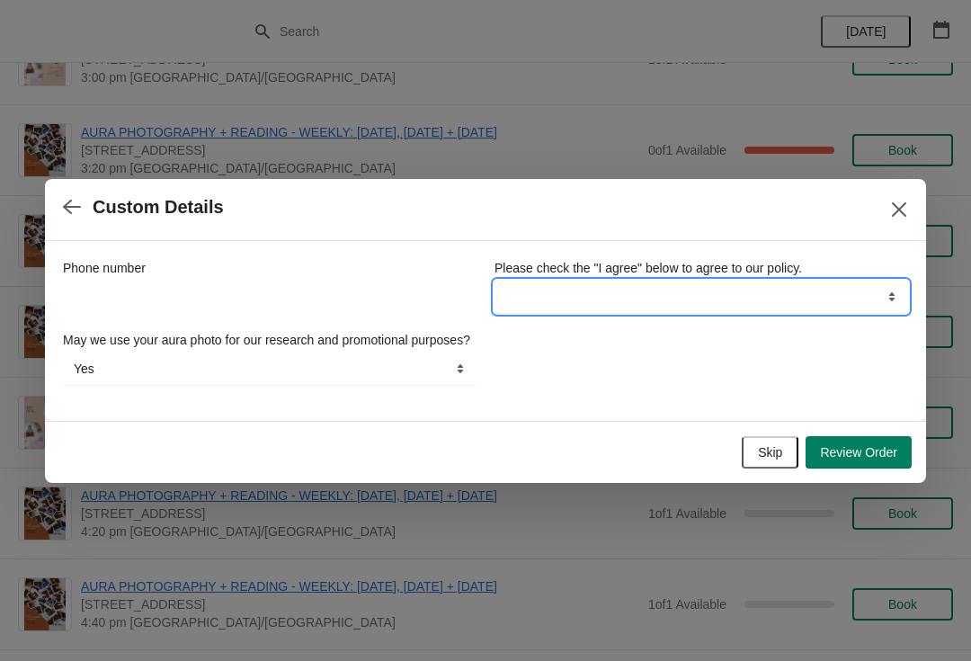
click at [862, 287] on select "I agree" at bounding box center [702, 297] width 414 height 32
select select "I agree"
